Goal: Transaction & Acquisition: Subscribe to service/newsletter

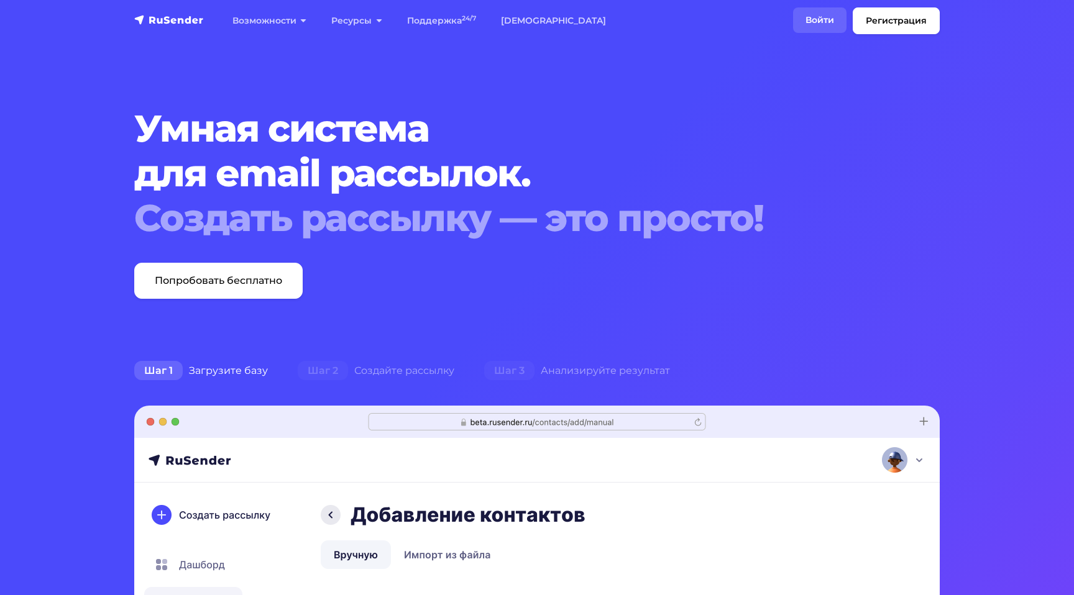
click at [817, 24] on link "Войти" at bounding box center [819, 19] width 53 height 25
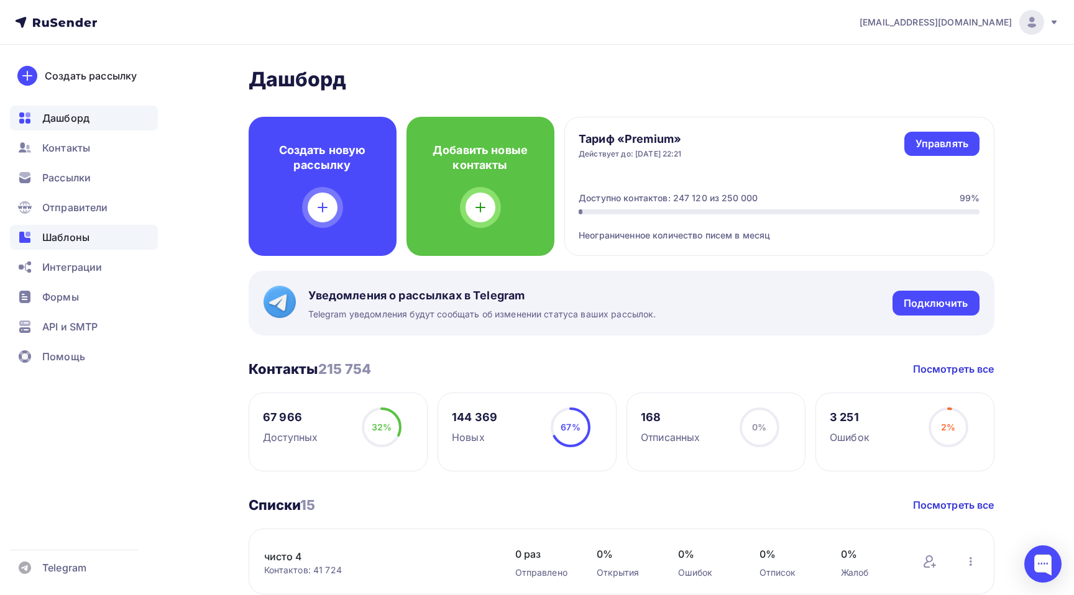
click at [65, 237] on span "Шаблоны" at bounding box center [65, 237] width 47 height 15
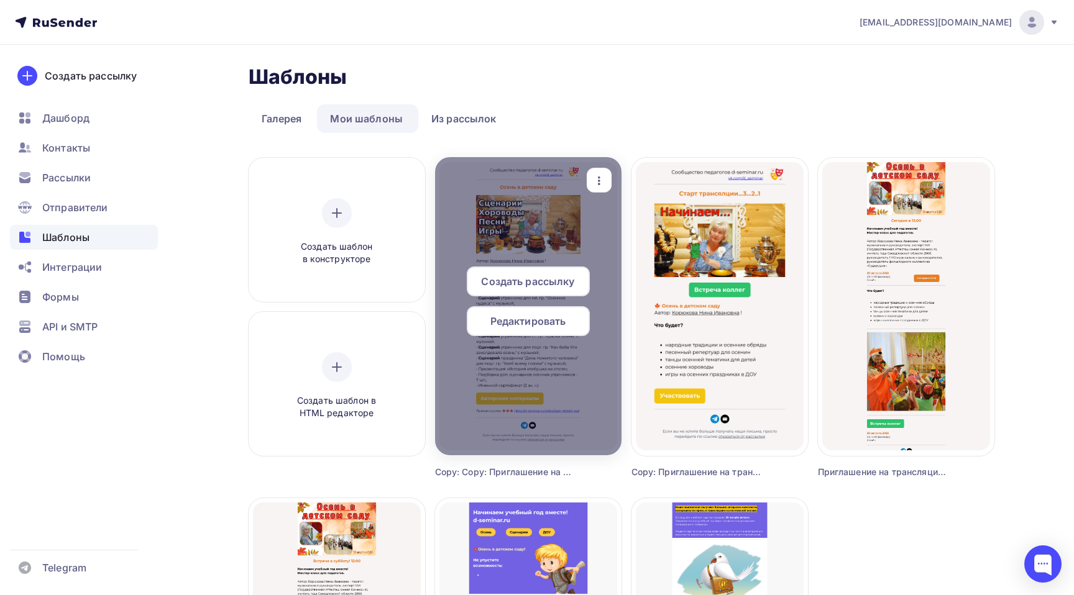
click at [555, 281] on span "Создать рассылку" at bounding box center [527, 281] width 93 height 15
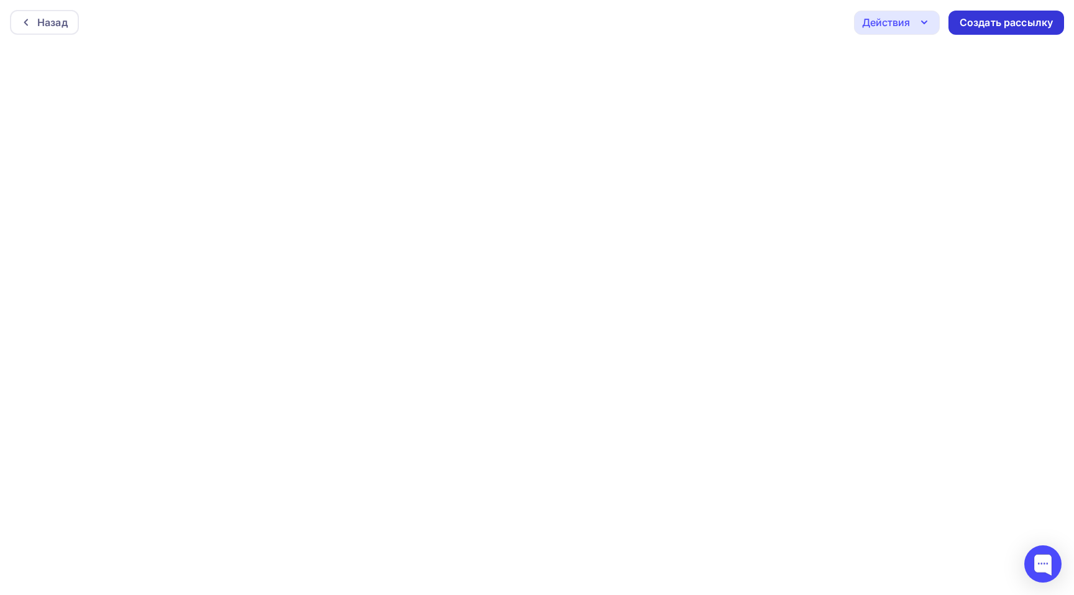
click at [1034, 17] on div "Создать рассылку" at bounding box center [1006, 23] width 93 height 14
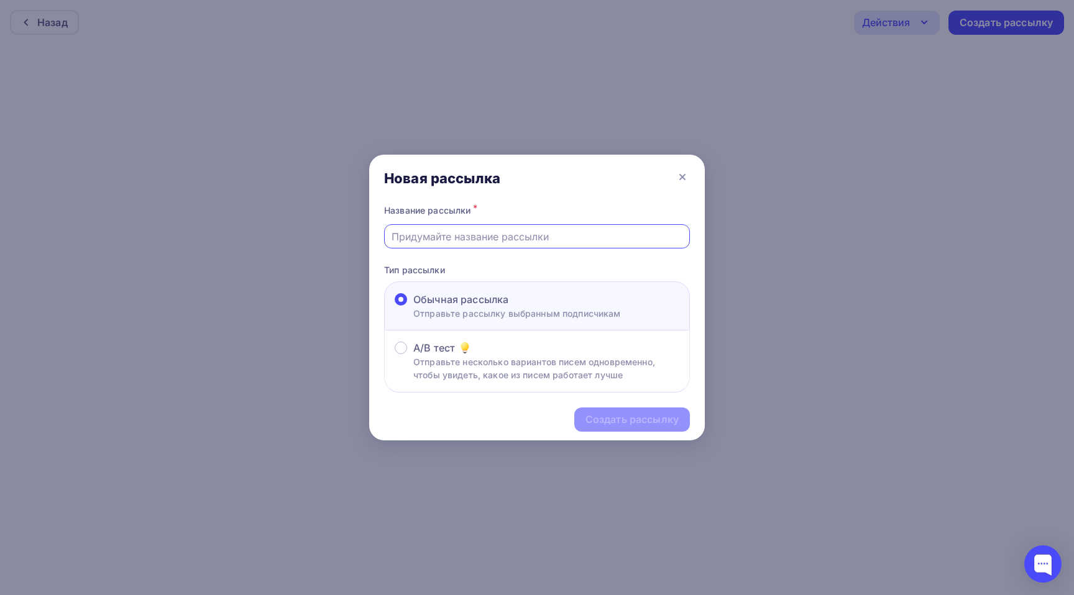
click at [493, 242] on input "text" at bounding box center [537, 236] width 291 height 15
paste input "Осень в детском саду 🍂 Сценарии, игры, хороводы, песни"
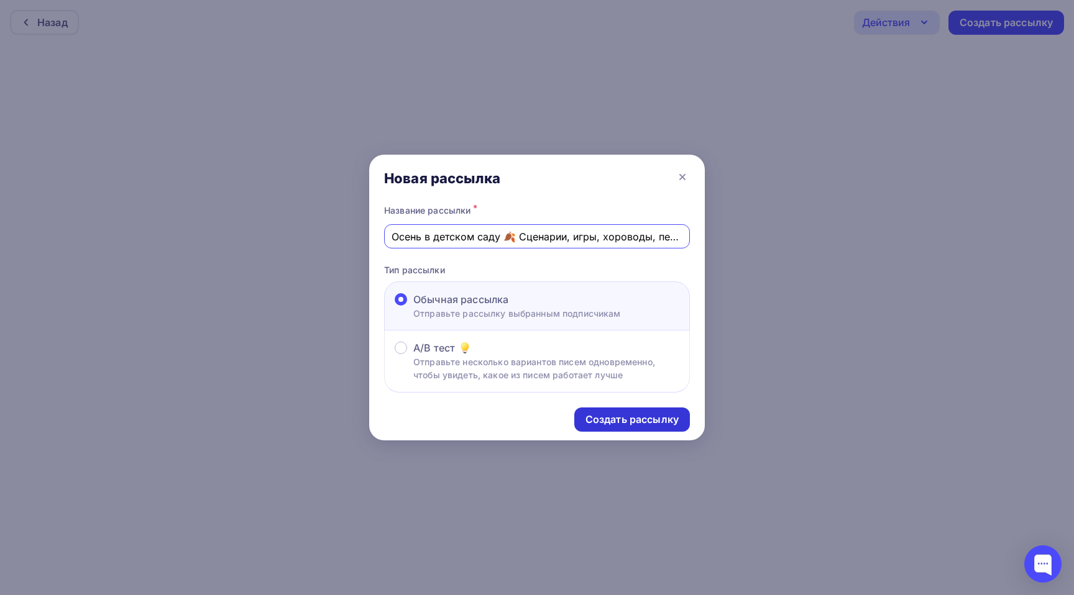
type input "Осень в детском саду 🍂 Сценарии, игры, хороводы, песни"
click at [636, 422] on div "Создать рассылку" at bounding box center [631, 420] width 93 height 14
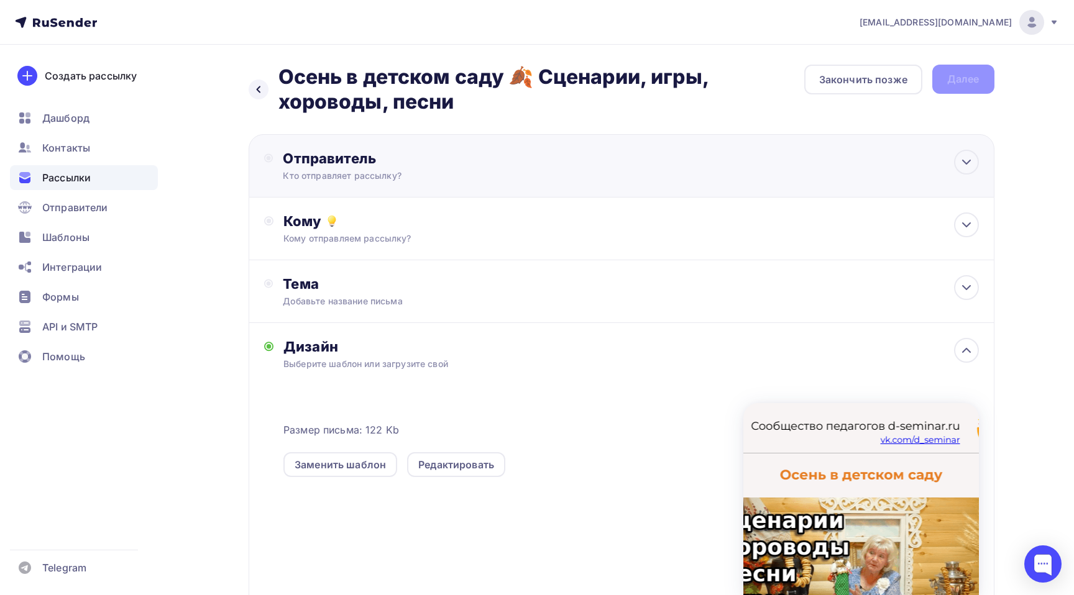
click at [640, 166] on div "Отправитель Кто отправляет рассылку? Email * margo@d-seminar.ru info@d-seminar.…" at bounding box center [622, 165] width 746 height 63
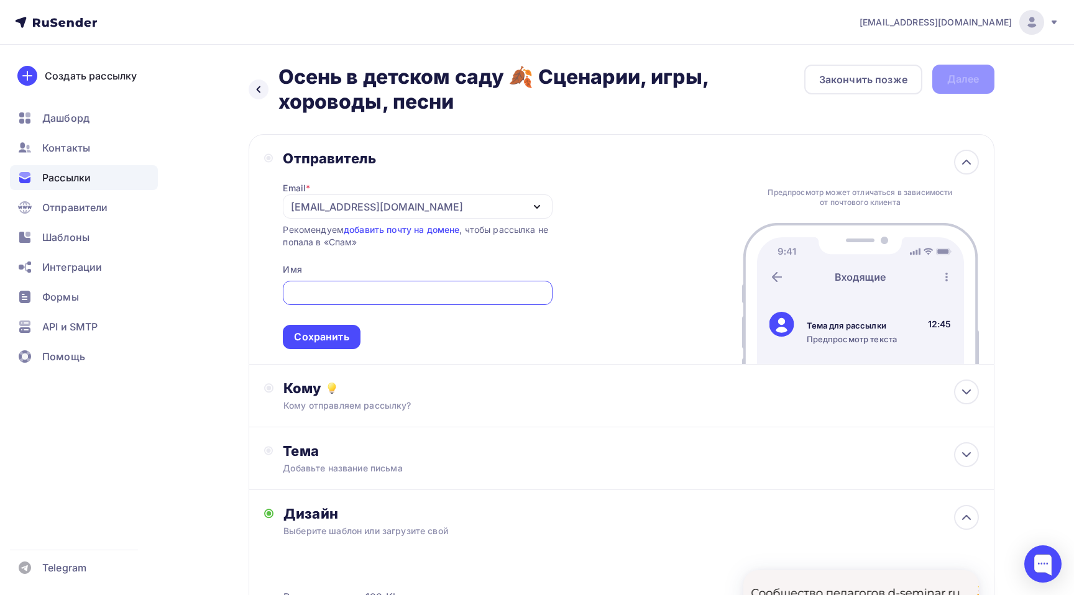
click at [349, 305] on div at bounding box center [417, 293] width 269 height 24
click at [359, 300] on input "text" at bounding box center [417, 293] width 255 height 15
click at [482, 201] on div "margo@d-seminar.ru" at bounding box center [417, 207] width 269 height 24
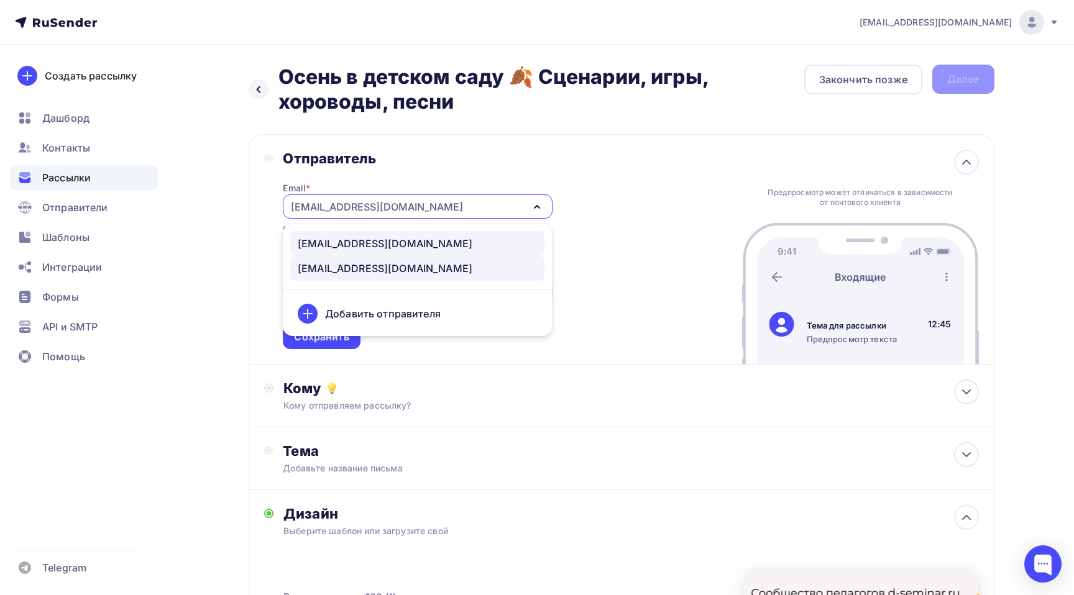
click at [372, 247] on div "info@d-seminar.ru" at bounding box center [385, 243] width 175 height 15
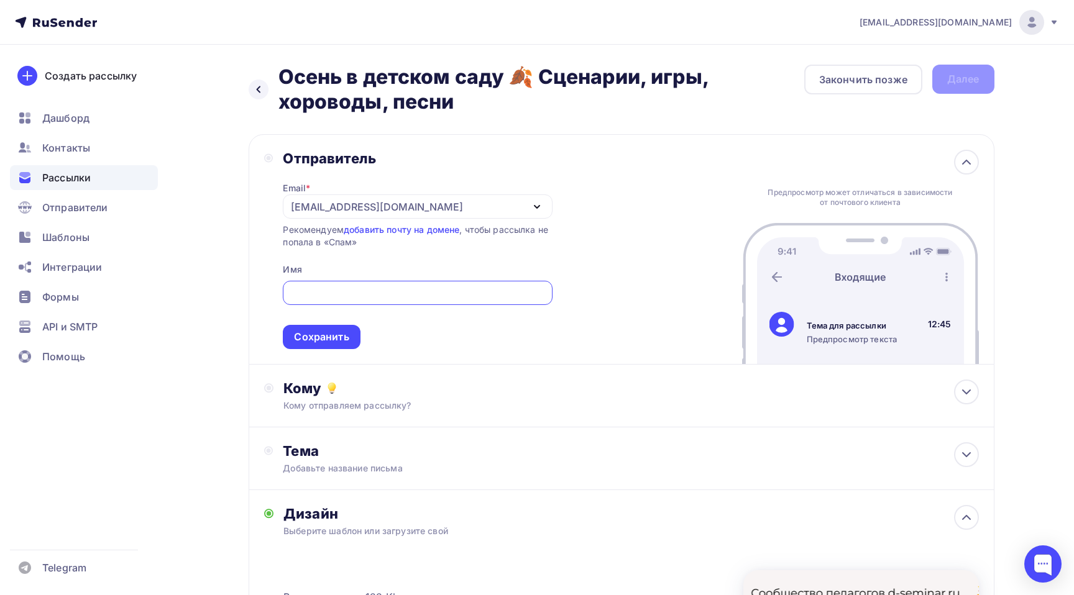
click at [319, 296] on input "text" at bounding box center [417, 293] width 255 height 15
type input "V"
type input "Маргарита Чернавцева"
click at [325, 339] on div "Сохранить" at bounding box center [321, 337] width 55 height 14
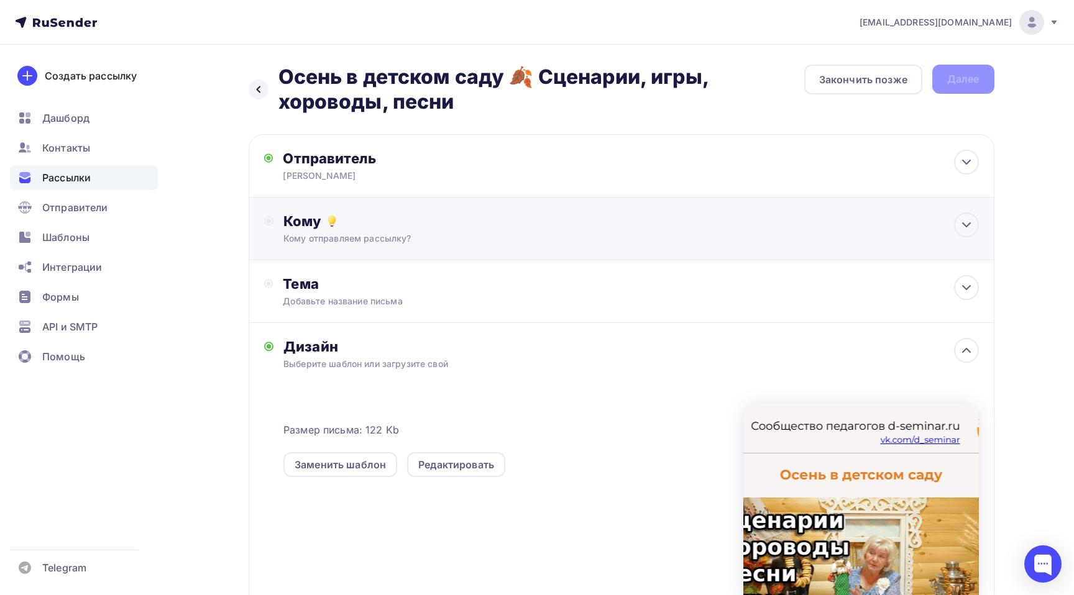
click at [461, 224] on div "Кому" at bounding box center [630, 221] width 695 height 17
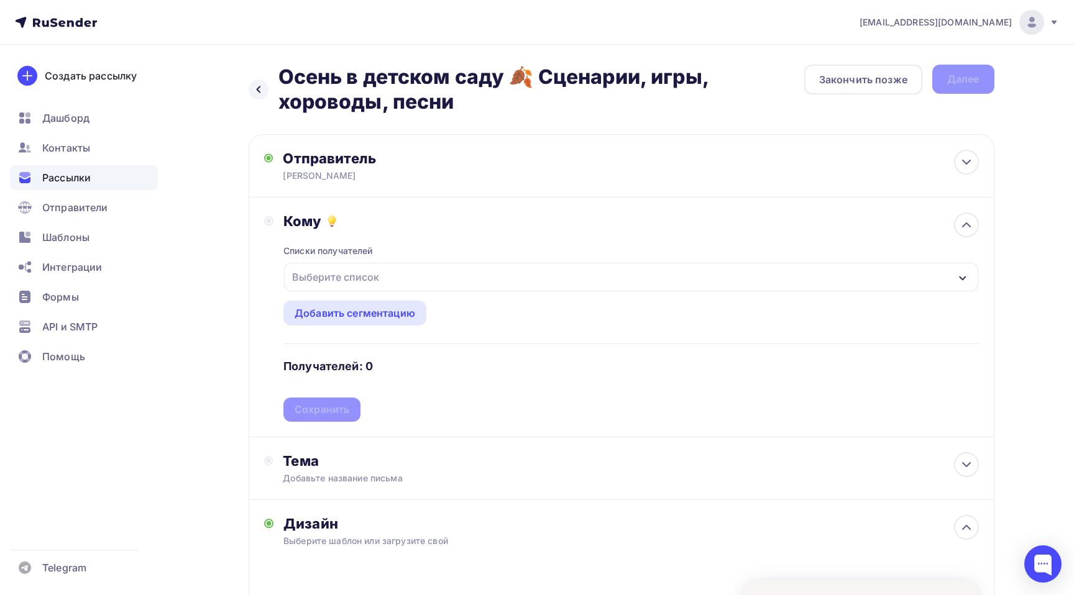
click at [374, 277] on div "Выберите список" at bounding box center [335, 277] width 97 height 22
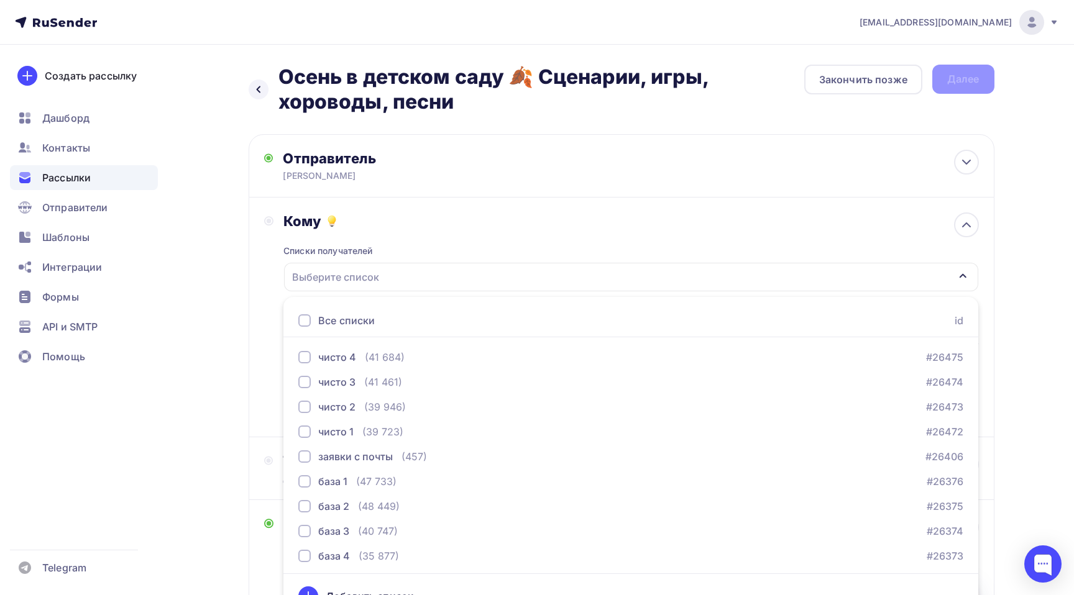
scroll to position [24, 0]
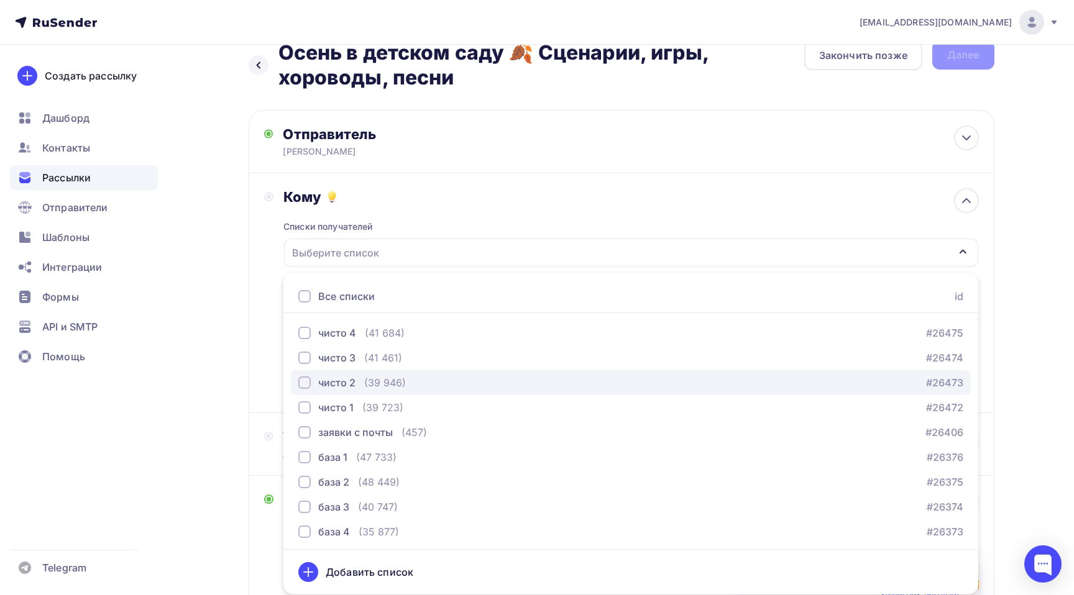
click at [342, 388] on div "чисто 2" at bounding box center [336, 382] width 37 height 15
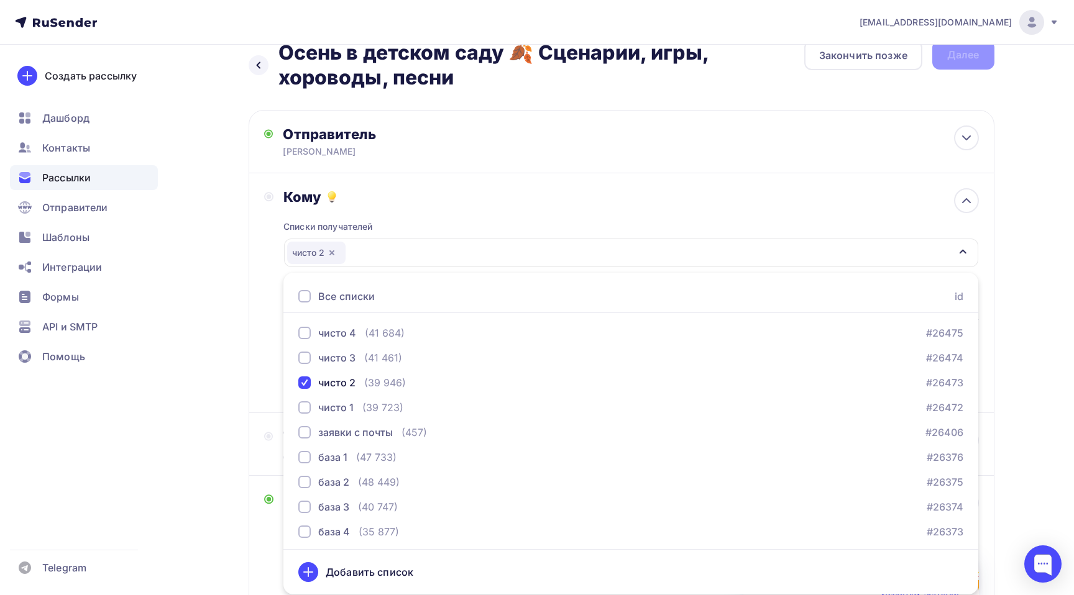
click at [546, 187] on div "Кому Списки получателей чисто 2 Все списки id чисто 4 (41 684) #26475 чисто 3 (…" at bounding box center [622, 293] width 746 height 240
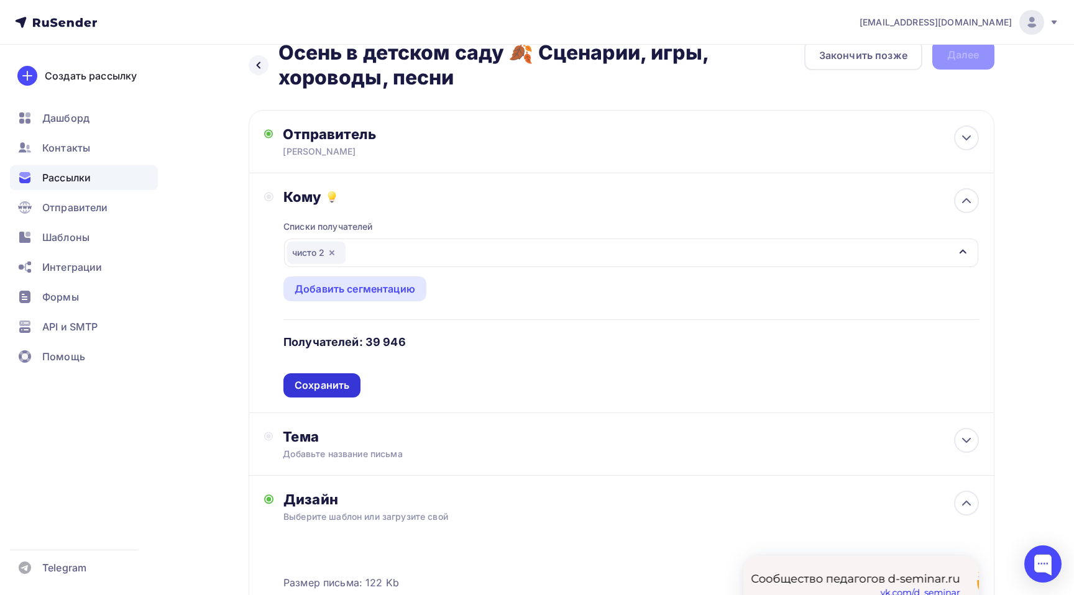
click at [337, 386] on div "Сохранить" at bounding box center [322, 386] width 55 height 14
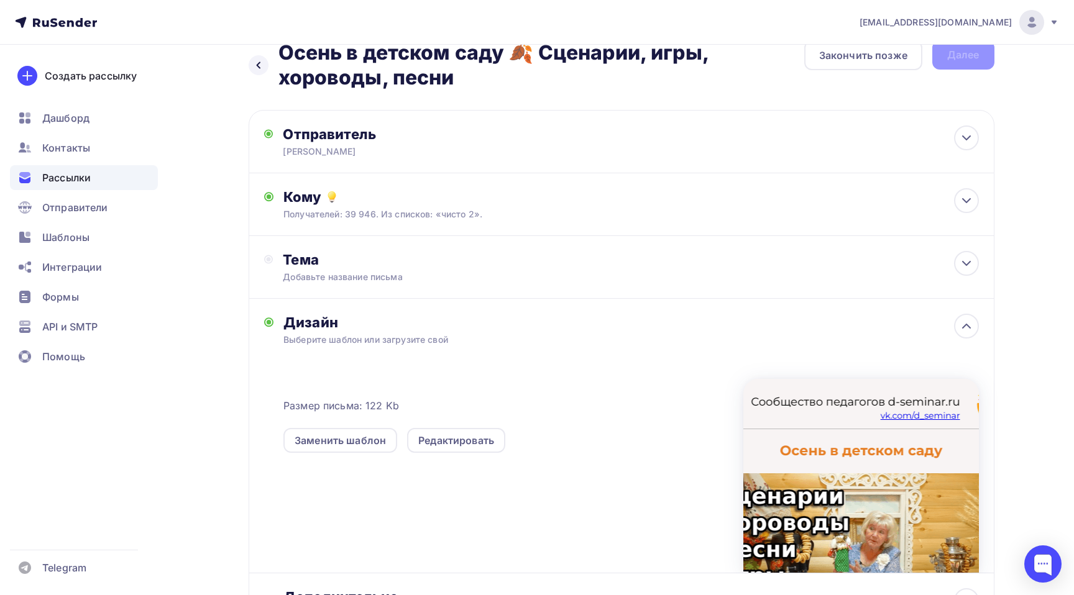
scroll to position [57, 0]
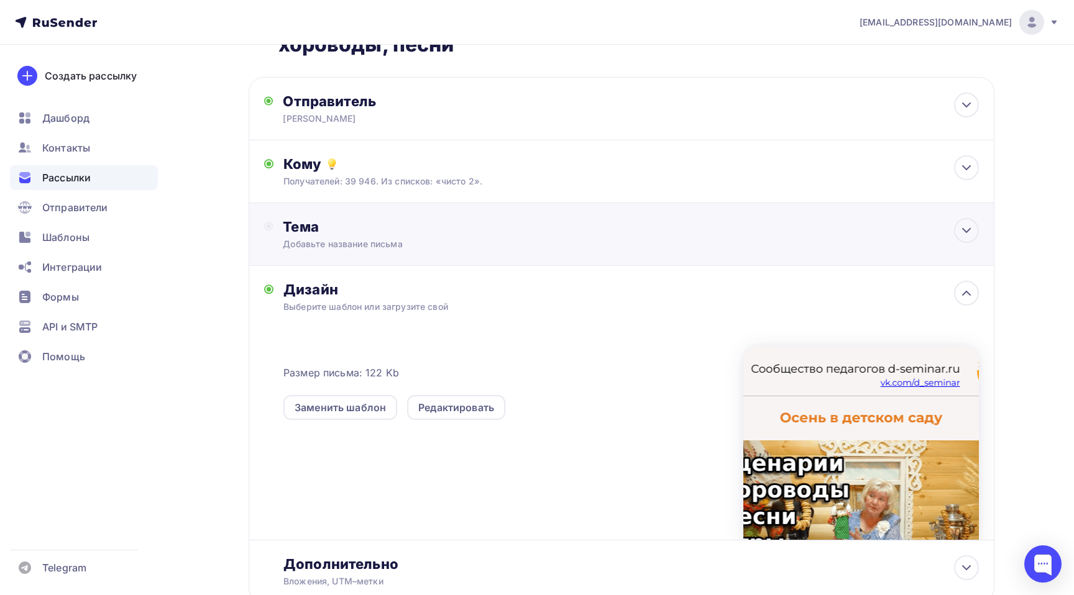
click at [436, 247] on div "Добавьте название письма" at bounding box center [393, 244] width 221 height 12
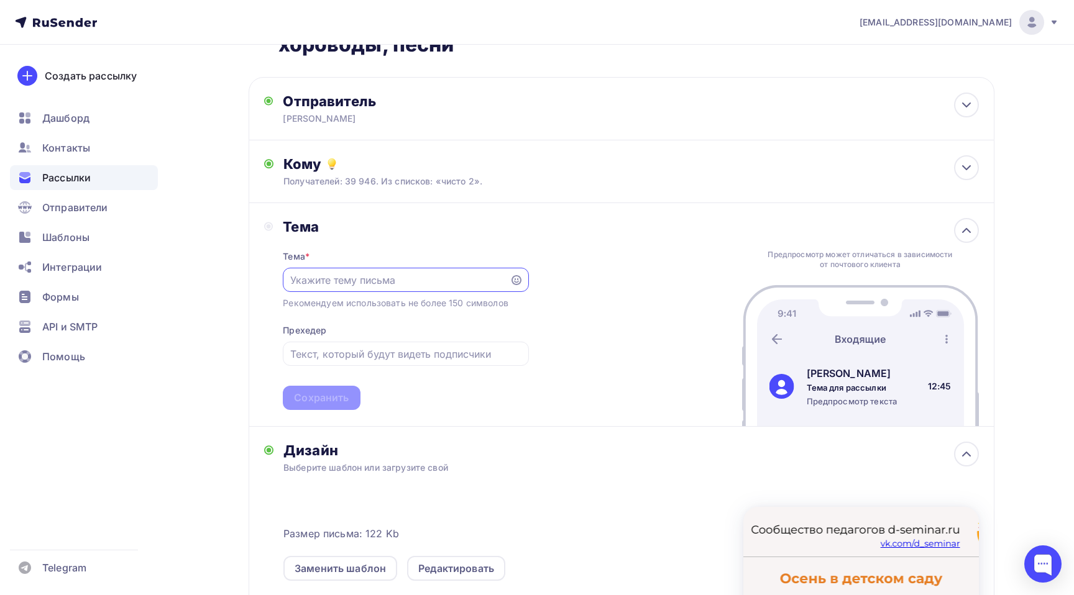
scroll to position [0, 0]
click at [372, 283] on input "text" at bounding box center [396, 280] width 213 height 15
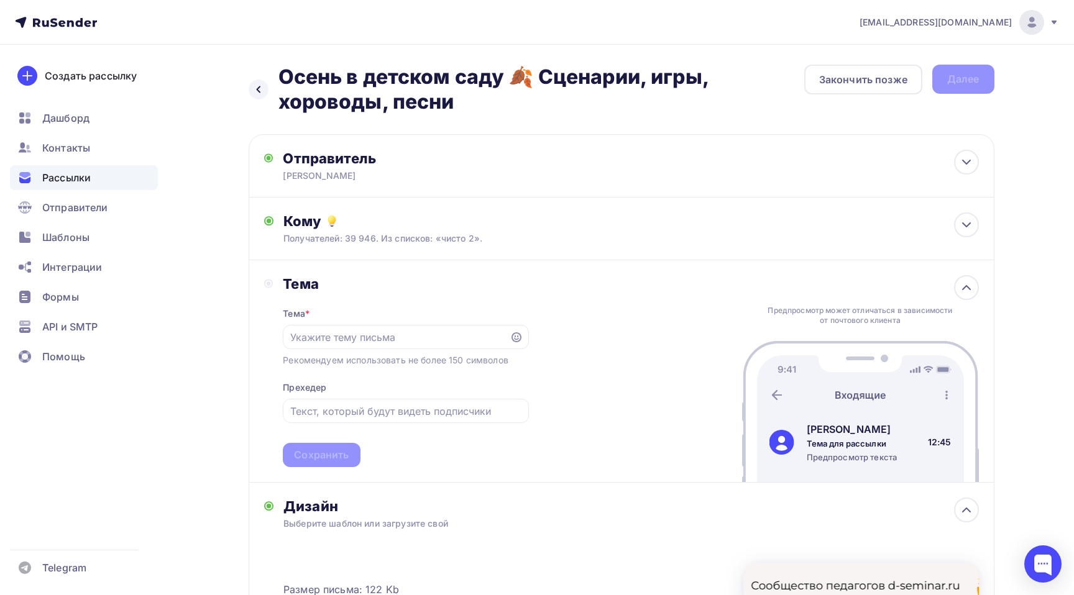
drag, startPoint x: 417, startPoint y: 104, endPoint x: 283, endPoint y: 77, distance: 136.4
click at [283, 77] on h2 "Осень в детском саду 🍂 Сценарии, игры, хороводы, песни" at bounding box center [541, 90] width 526 height 50
copy h2 "Осень в детском саду 🍂 Сценарии, игры, хороводы, песни"
click at [329, 412] on input "text" at bounding box center [405, 411] width 231 height 15
click at [365, 340] on input "text" at bounding box center [396, 337] width 213 height 15
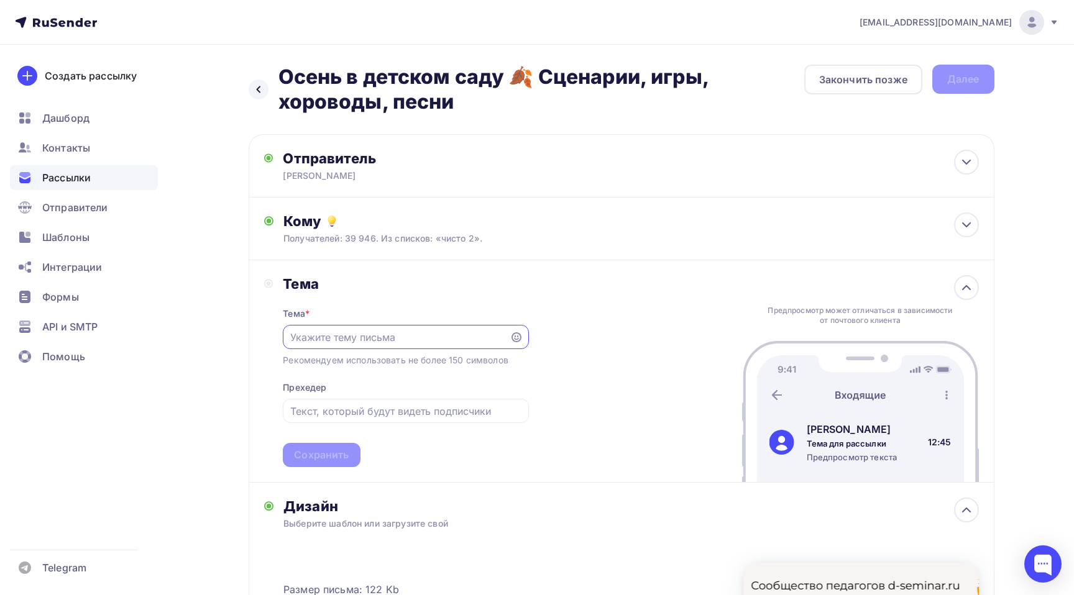
paste input "Осень в детском саду 🍂 Сценарии, игры, хороводы, песни"
click at [583, 333] on div "Тема Тема * Осень в детском саду 🍂 Сценарии, игры, хороводы, песни Рекомендуем …" at bounding box center [622, 371] width 746 height 223
drag, startPoint x: 413, startPoint y: 342, endPoint x: 403, endPoint y: 342, distance: 9.3
click at [403, 342] on input "Осень в детском саду 🍂 Сценарии, игры, хороводы, песни" at bounding box center [396, 337] width 213 height 15
click at [288, 337] on div "Осень в детском саду 🍂 Сценарии, игры, хороводы, песни" at bounding box center [405, 337] width 245 height 24
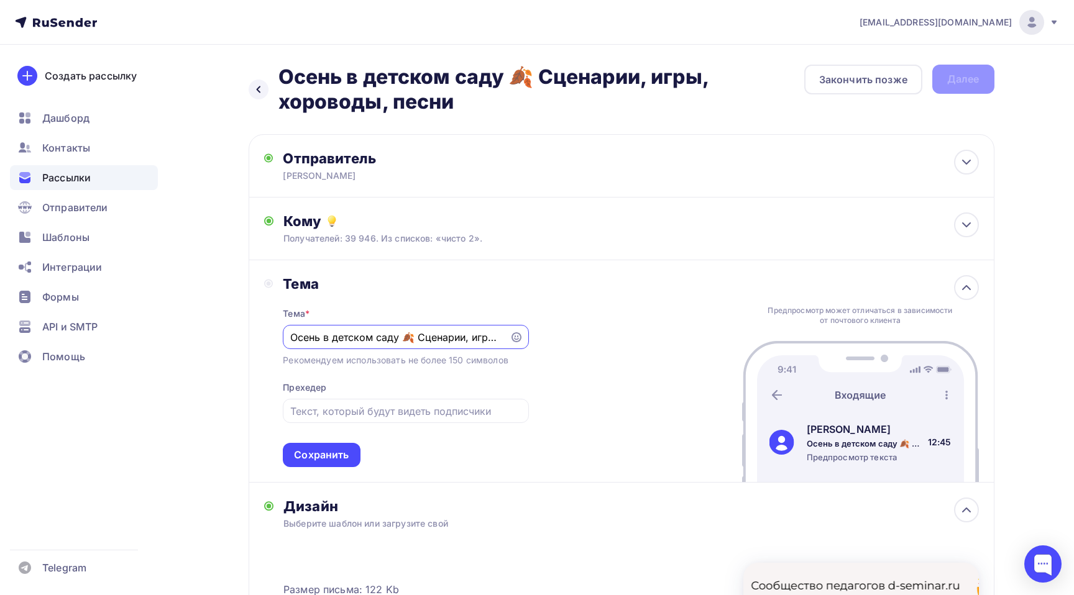
click at [291, 336] on input "Осень в детском саду 🍂 Сценарии, игры, хороводы, песни" at bounding box center [396, 337] width 213 height 15
paste input "🍂"
type input "🍂 Осень в детском саду 🍂 Сценарии, игры, хороводы, песни"
click at [394, 411] on input "text" at bounding box center [405, 411] width 231 height 15
type input "Материалы от коллег..."
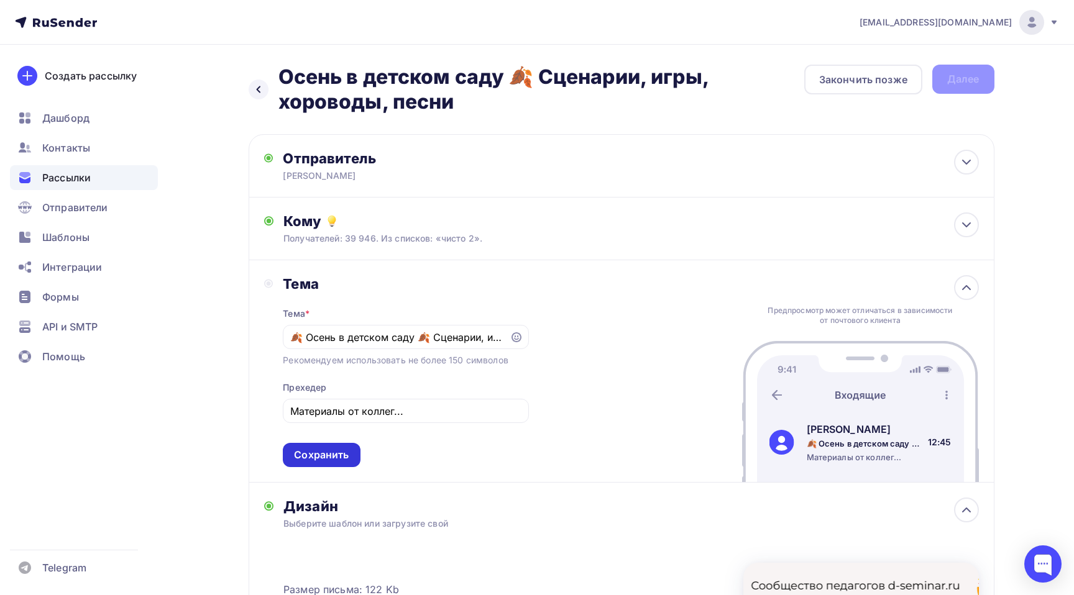
click at [334, 456] on div "Сохранить" at bounding box center [321, 455] width 55 height 14
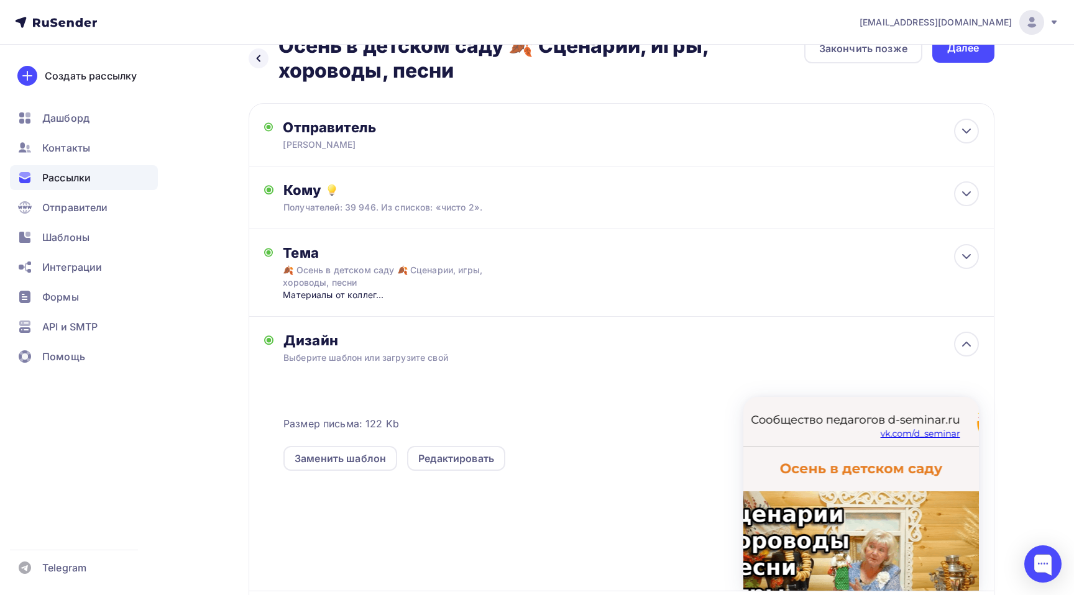
scroll to position [172, 0]
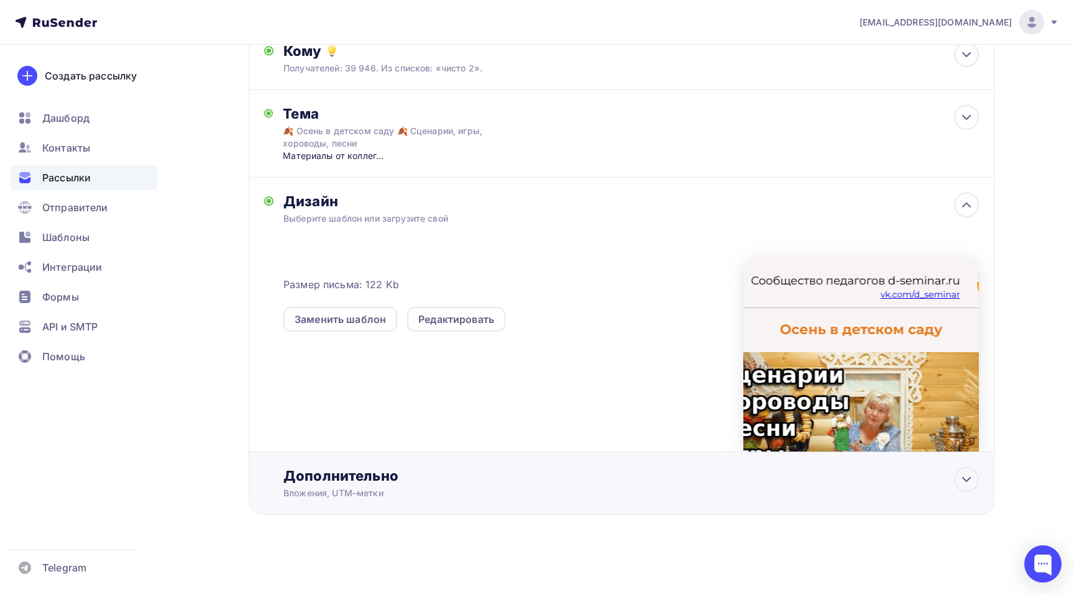
click at [623, 461] on div "Дополнительно Вложения, UTM–метки Вложения Добавить файл Максимальный суммарный…" at bounding box center [622, 483] width 746 height 63
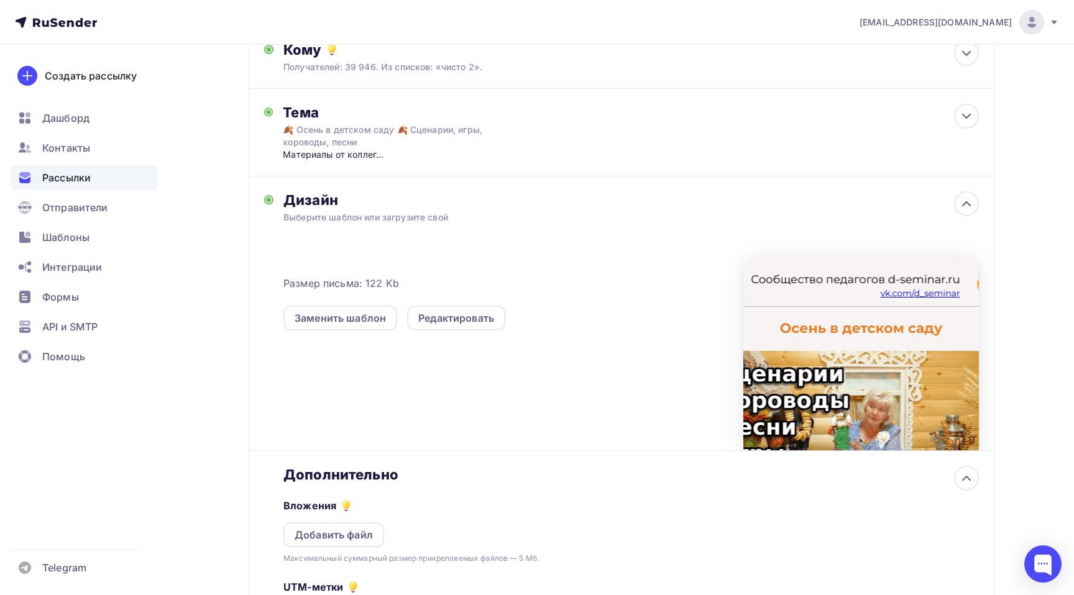
scroll to position [369, 0]
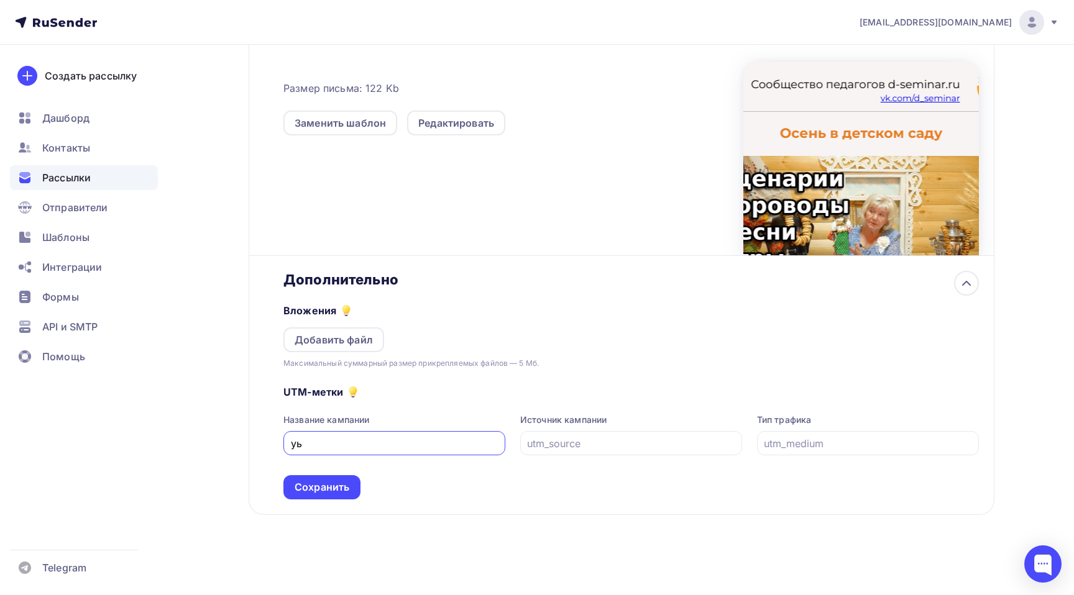
type input "у"
type input "mail"
click at [597, 448] on input "text" at bounding box center [631, 443] width 208 height 15
type input "kor"
click at [810, 449] on input "text" at bounding box center [868, 443] width 208 height 15
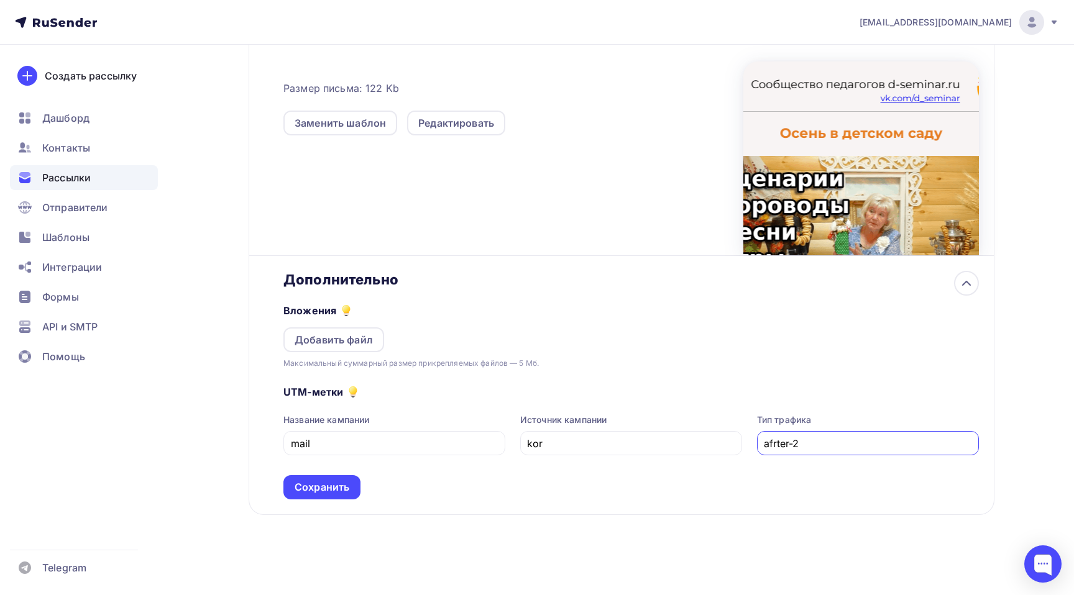
type input "afrter-2"
click at [313, 472] on div "UTM-метки Название кампании mail Источник кампании kor Тип трафика afrter-2 Сох…" at bounding box center [630, 435] width 695 height 130
click at [313, 484] on div "Сохранить" at bounding box center [322, 487] width 55 height 14
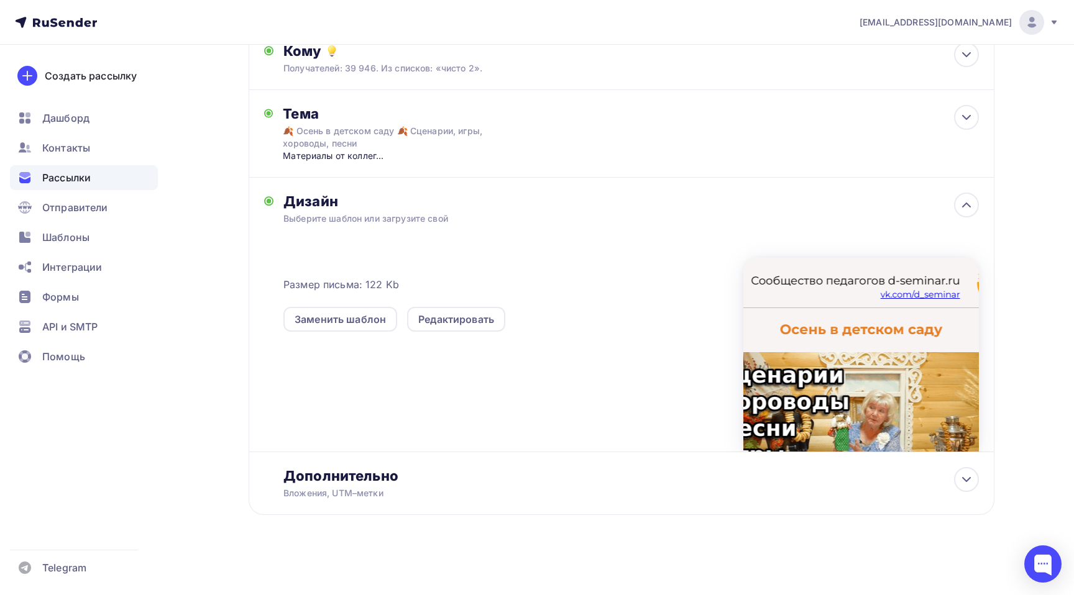
scroll to position [0, 0]
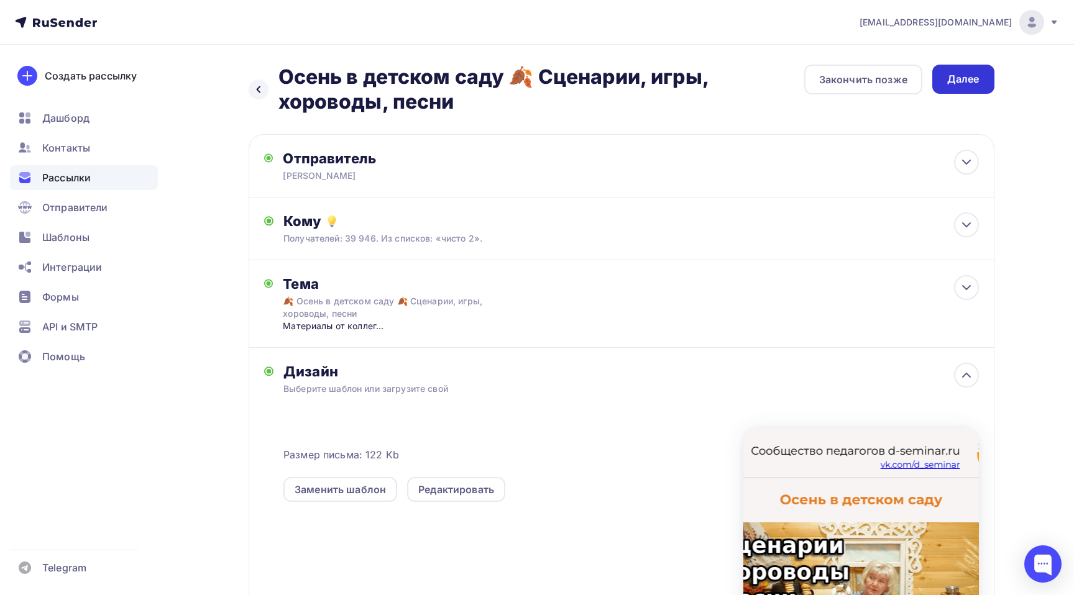
click at [970, 84] on div "Далее" at bounding box center [963, 79] width 32 height 14
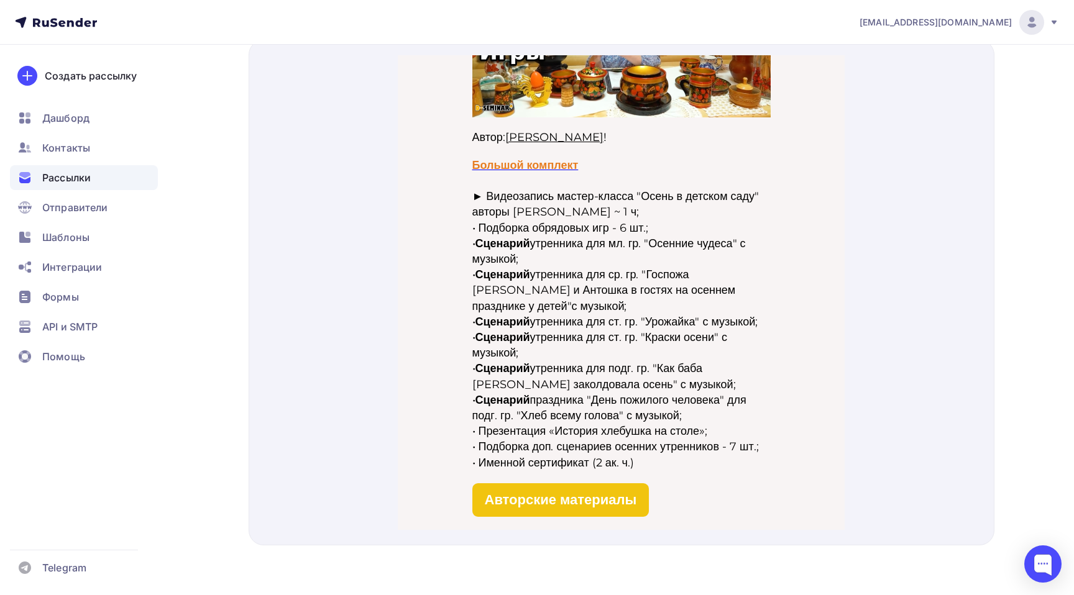
scroll to position [351, 0]
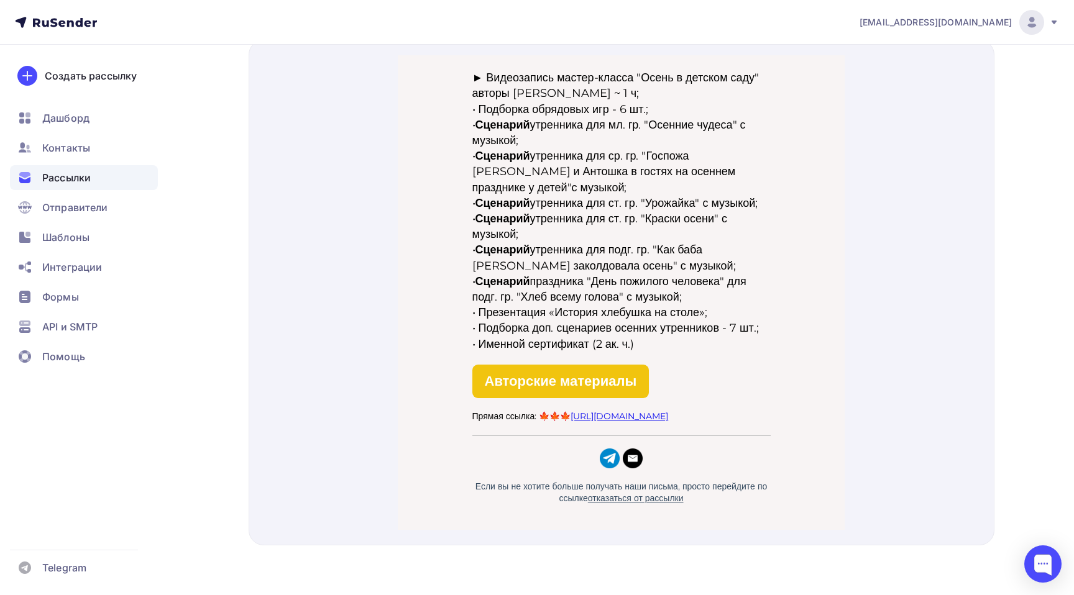
click at [569, 368] on span "Авторские материалы" at bounding box center [561, 366] width 152 height 17
click at [629, 408] on p "Прямая ссылка: 🍁🍁🍁 https://d-seminar.ru/video/osen-detskii-sad" at bounding box center [621, 402] width 298 height 12
click at [630, 405] on link "https://d-seminar.ru/video/osen-detskii-sad" at bounding box center [620, 401] width 98 height 11
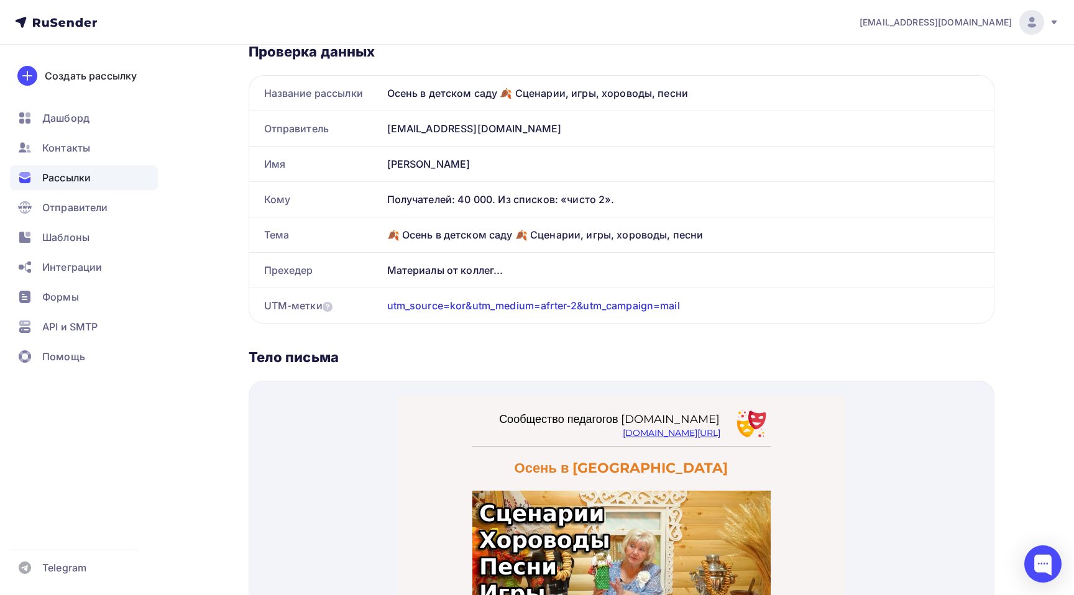
scroll to position [0, 0]
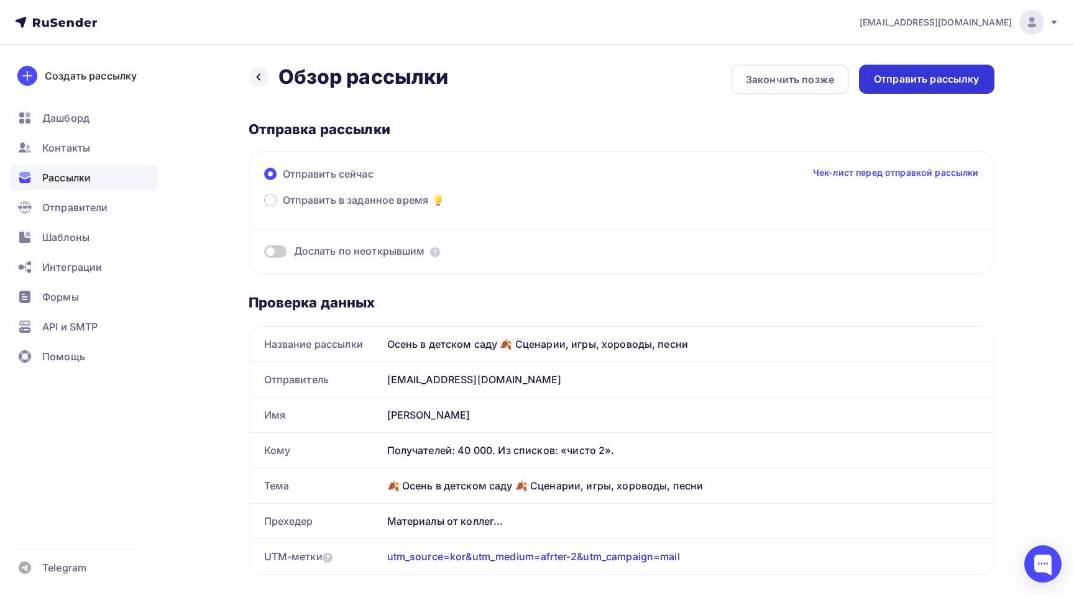
click at [942, 73] on div "Отправить рассылку" at bounding box center [927, 79] width 106 height 14
